Goal: Navigation & Orientation: Find specific page/section

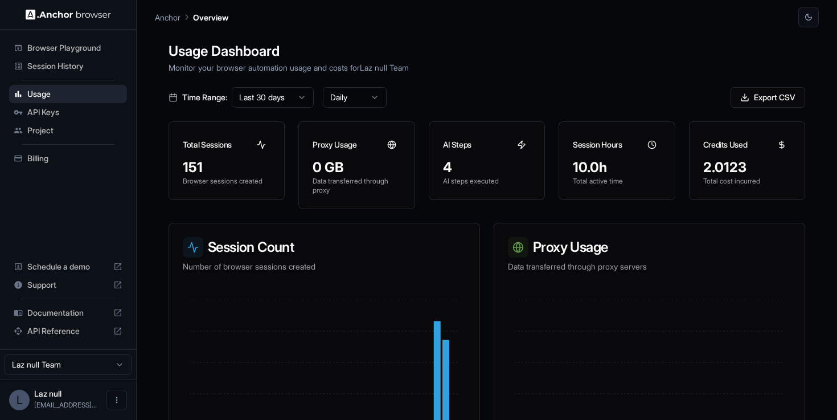
click at [112, 116] on span "API Keys" at bounding box center [74, 112] width 95 height 11
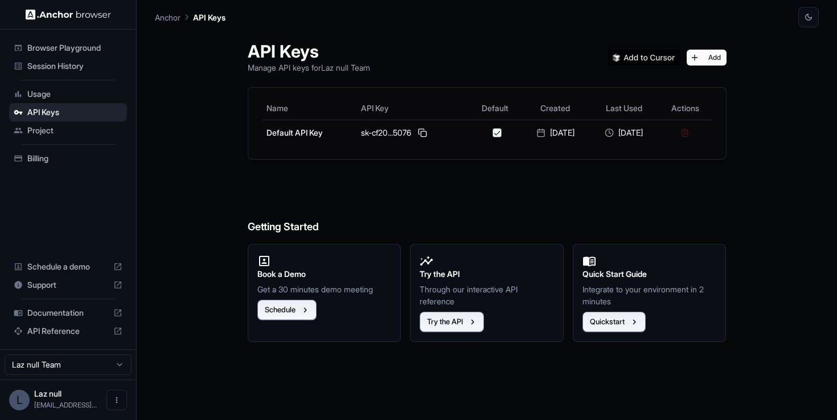
click at [101, 136] on span "Project" at bounding box center [74, 130] width 95 height 11
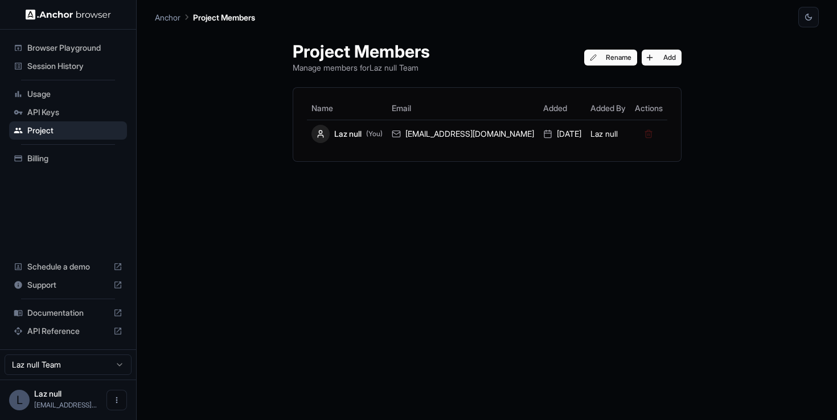
click at [100, 103] on div "API Keys" at bounding box center [68, 112] width 118 height 18
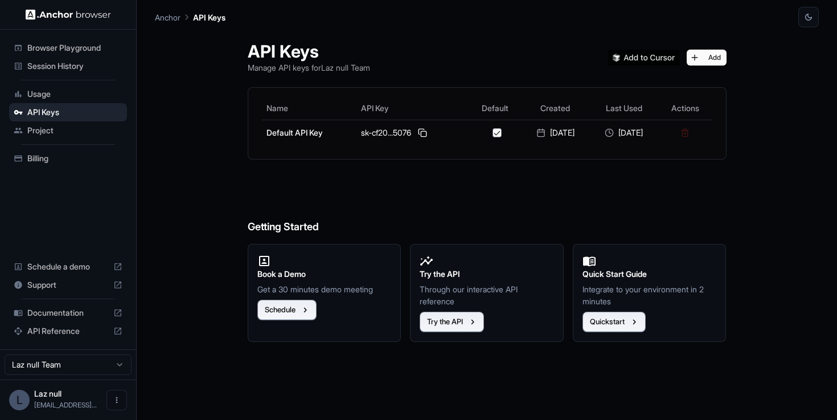
click at [99, 95] on span "Usage" at bounding box center [74, 93] width 95 height 11
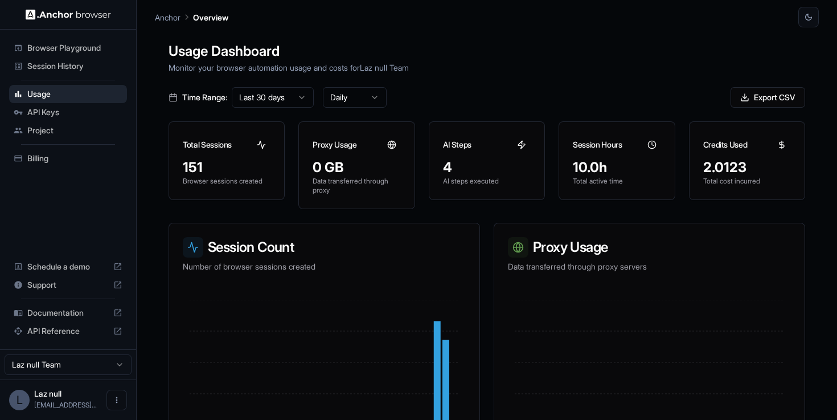
click at [101, 70] on span "Session History" at bounding box center [74, 65] width 95 height 11
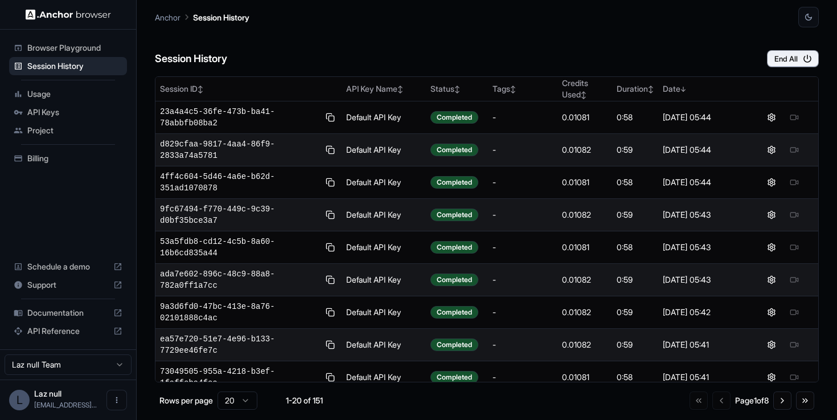
scroll to position [368, 0]
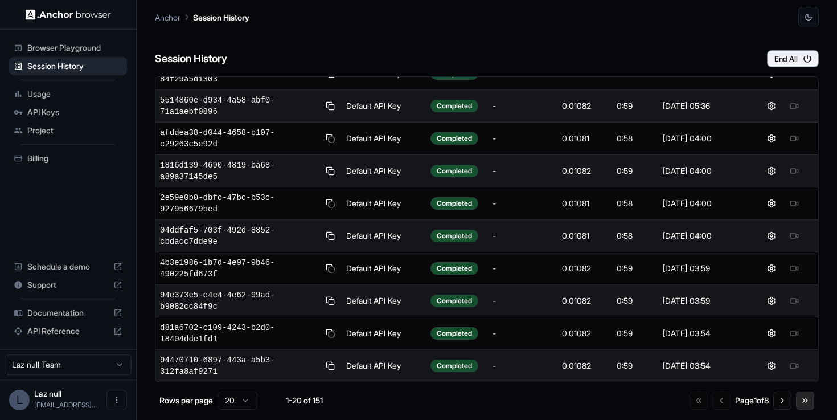
click at [806, 402] on button "Go to last page" at bounding box center [805, 400] width 18 height 18
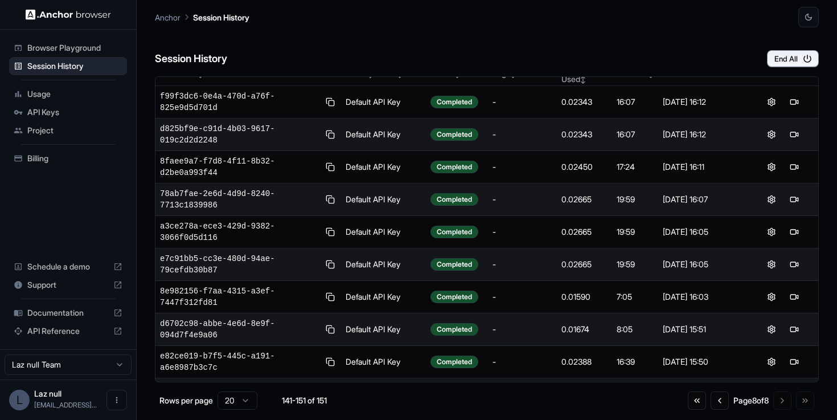
scroll to position [0, 0]
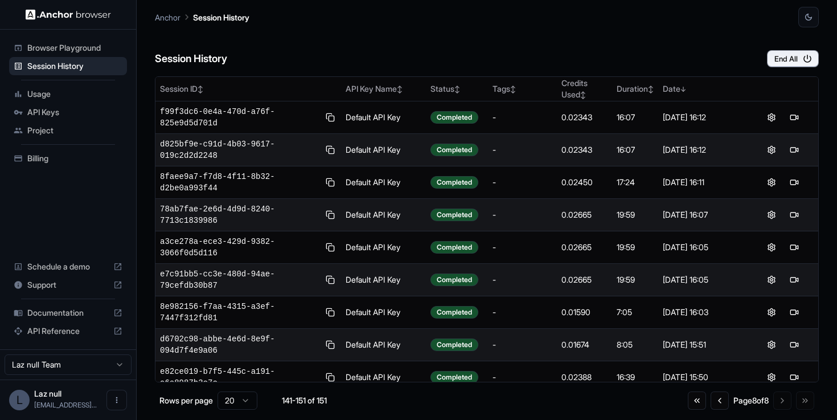
click at [92, 92] on span "Usage" at bounding box center [74, 93] width 95 height 11
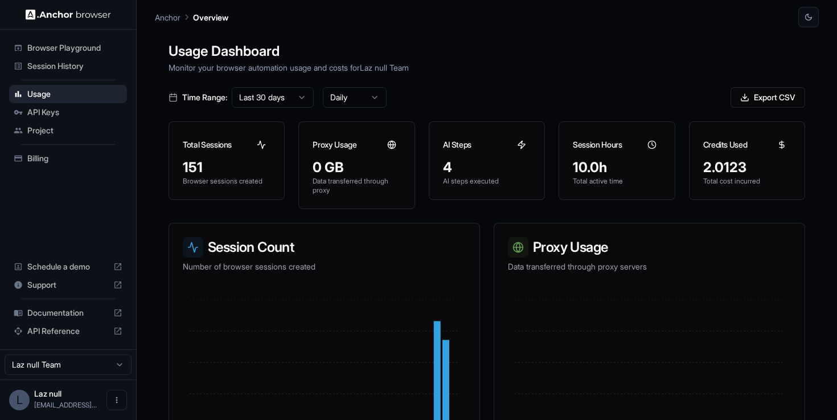
click at [92, 111] on span "API Keys" at bounding box center [74, 112] width 95 height 11
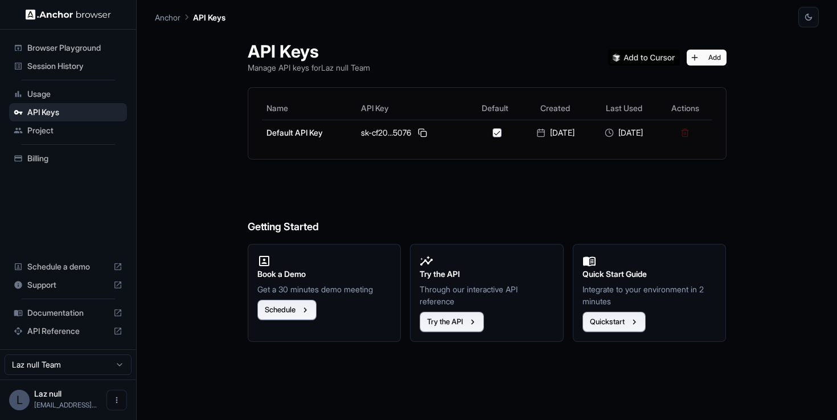
click at [85, 129] on span "Project" at bounding box center [74, 130] width 95 height 11
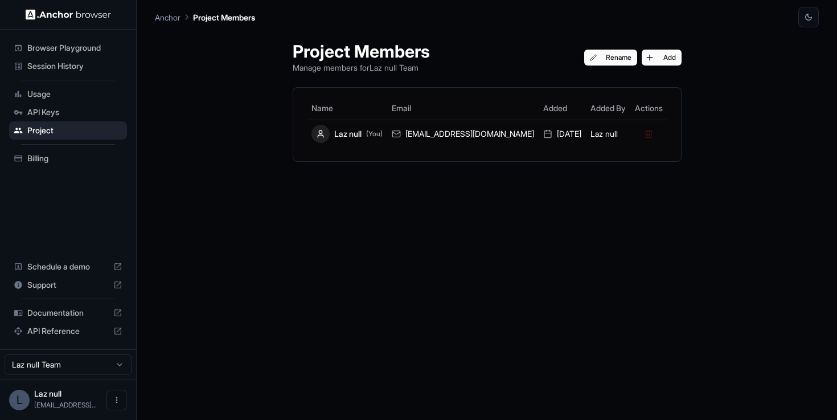
click at [93, 93] on span "Usage" at bounding box center [74, 93] width 95 height 11
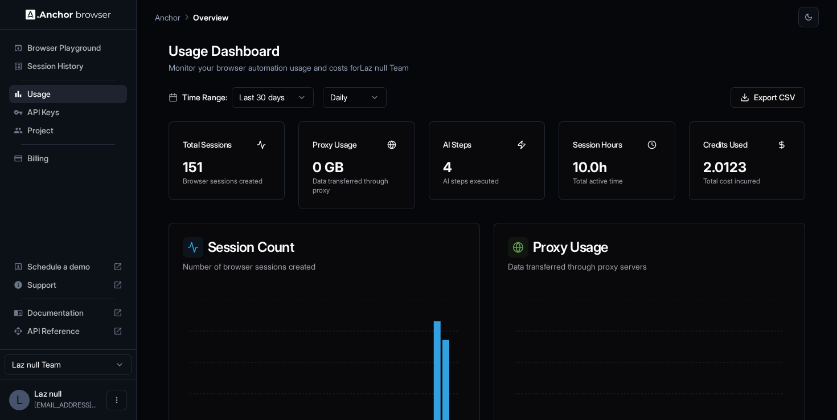
click at [105, 54] on div "Browser Playground" at bounding box center [68, 48] width 118 height 18
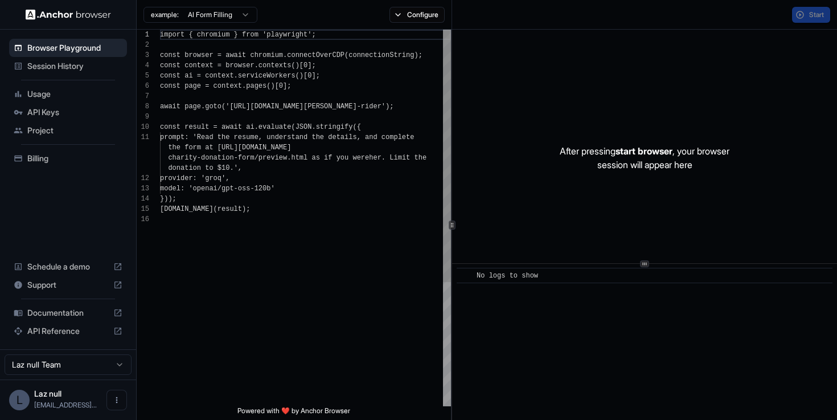
scroll to position [103, 0]
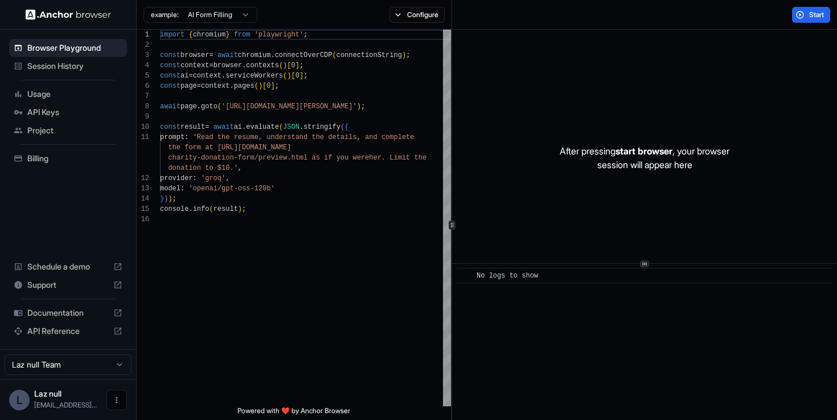
click at [113, 399] on icon "Open menu" at bounding box center [116, 399] width 9 height 9
click at [95, 403] on div at bounding box center [96, 399] width 46 height 11
